Goal: Information Seeking & Learning: Check status

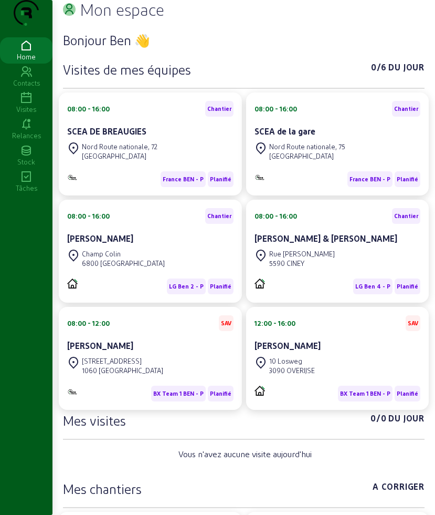
click at [36, 105] on icon at bounding box center [26, 98] width 53 height 13
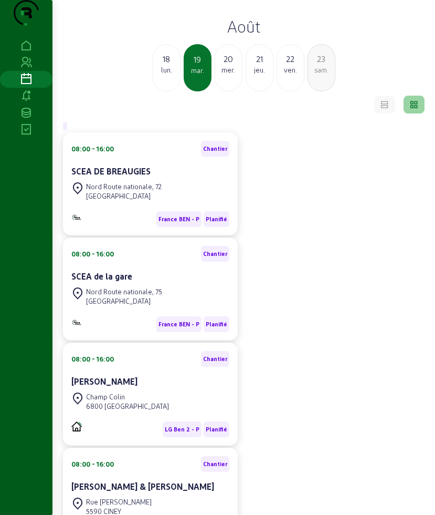
click at [234, 75] on div "mer." at bounding box center [228, 69] width 27 height 9
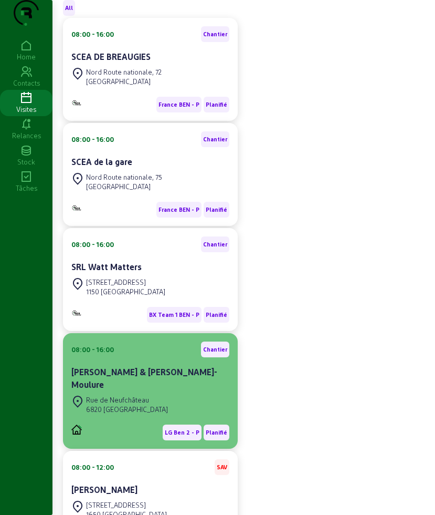
scroll to position [197, 0]
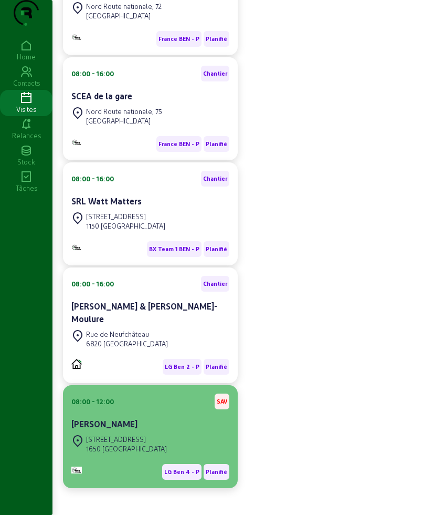
click at [151, 409] on div "08:00 - 12:00 SAV" at bounding box center [150, 401] width 158 height 16
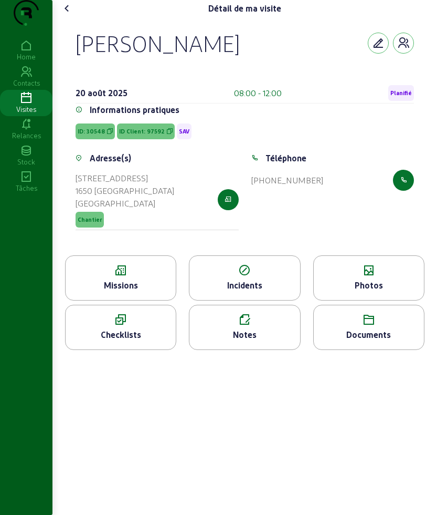
drag, startPoint x: 77, startPoint y: 63, endPoint x: 326, endPoint y: 201, distance: 284.4
click at [326, 201] on div "[PERSON_NAME] [DATE] 08:00 - 12:00 Planifié Informations pratiques ID: 30548 ID…" at bounding box center [245, 136] width 364 height 238
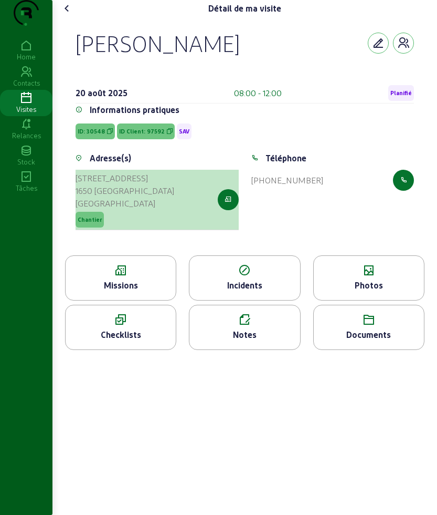
copy cam-empty "[PERSON_NAME] [DATE] 08:00 - 12:00 Planifié Informations pratiques ID: 30548 ID…"
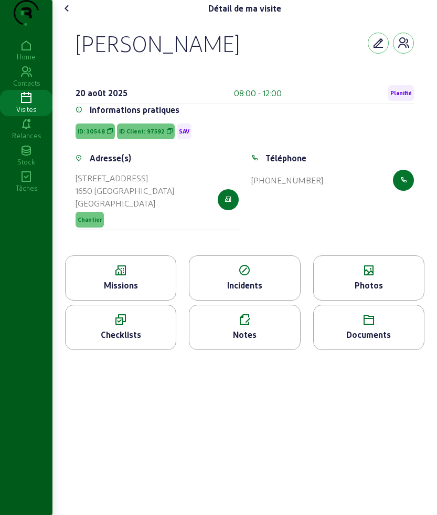
click at [116, 277] on icon at bounding box center [121, 270] width 110 height 13
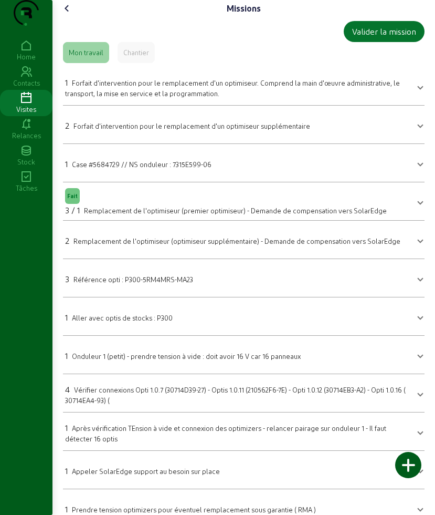
click at [72, 15] on icon at bounding box center [67, 8] width 13 height 13
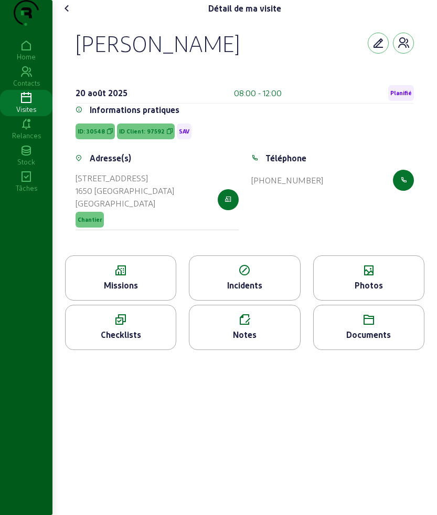
click at [356, 291] on div "Photos" at bounding box center [369, 285] width 110 height 13
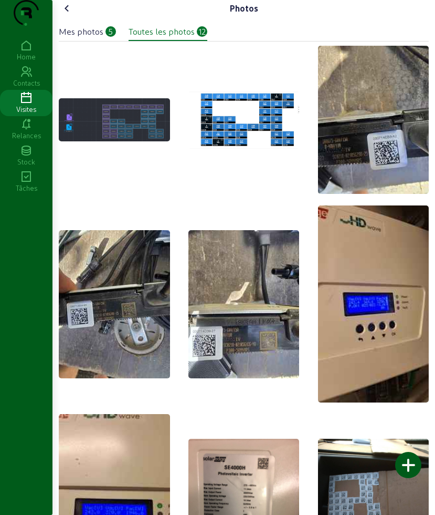
click at [71, 15] on icon at bounding box center [67, 8] width 13 height 13
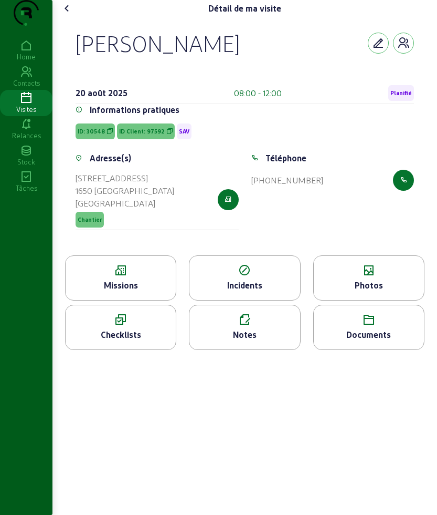
click at [104, 300] on div "Missions" at bounding box center [120, 277] width 111 height 45
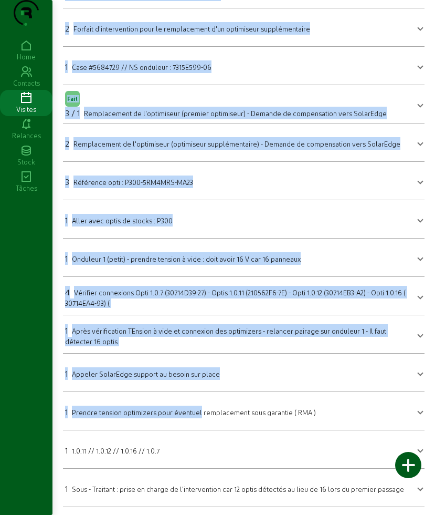
scroll to position [119, 0]
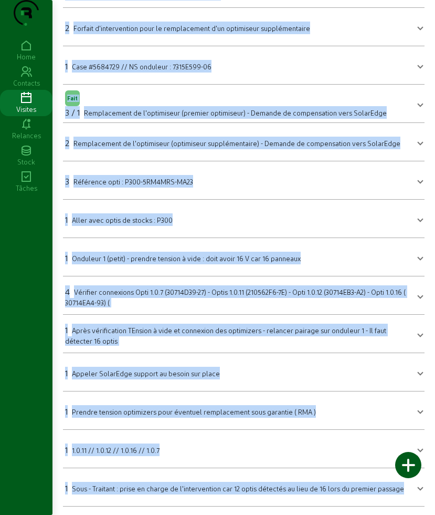
drag, startPoint x: 66, startPoint y: 98, endPoint x: 399, endPoint y: 502, distance: 523.1
click at [399, 502] on mat-accordion "1 Forfait d'intervention pour le remplacement d'un optimiseur. Comprend la main…" at bounding box center [244, 238] width 362 height 537
copy mat-accordion "3 Loremip d'sitametconse adip el seddoeiusmod t'in utlaboreet. Dolorema al enim…"
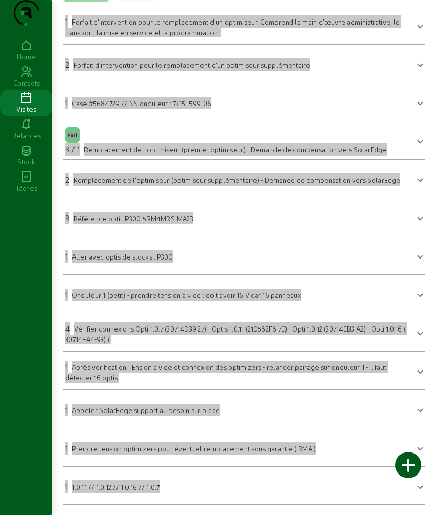
scroll to position [0, 0]
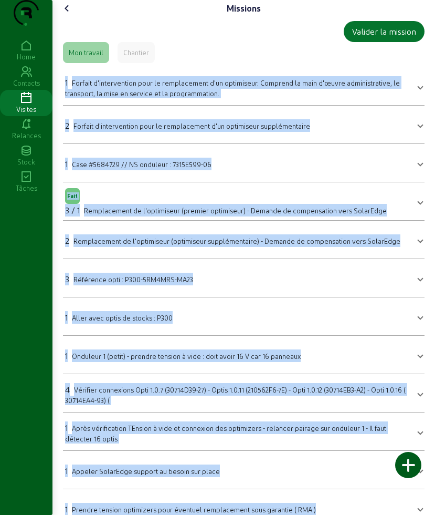
click at [74, 15] on icon at bounding box center [67, 8] width 13 height 13
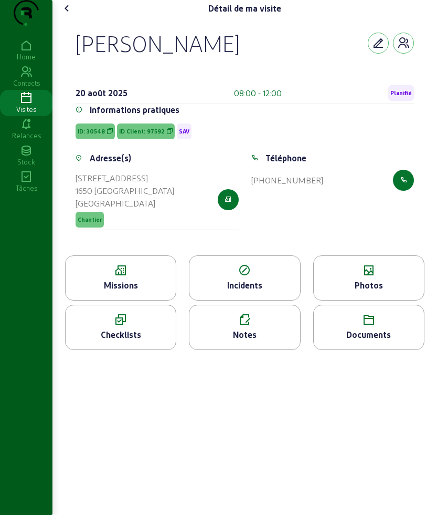
click at [65, 15] on icon at bounding box center [67, 8] width 13 height 13
